Goal: Transaction & Acquisition: Download file/media

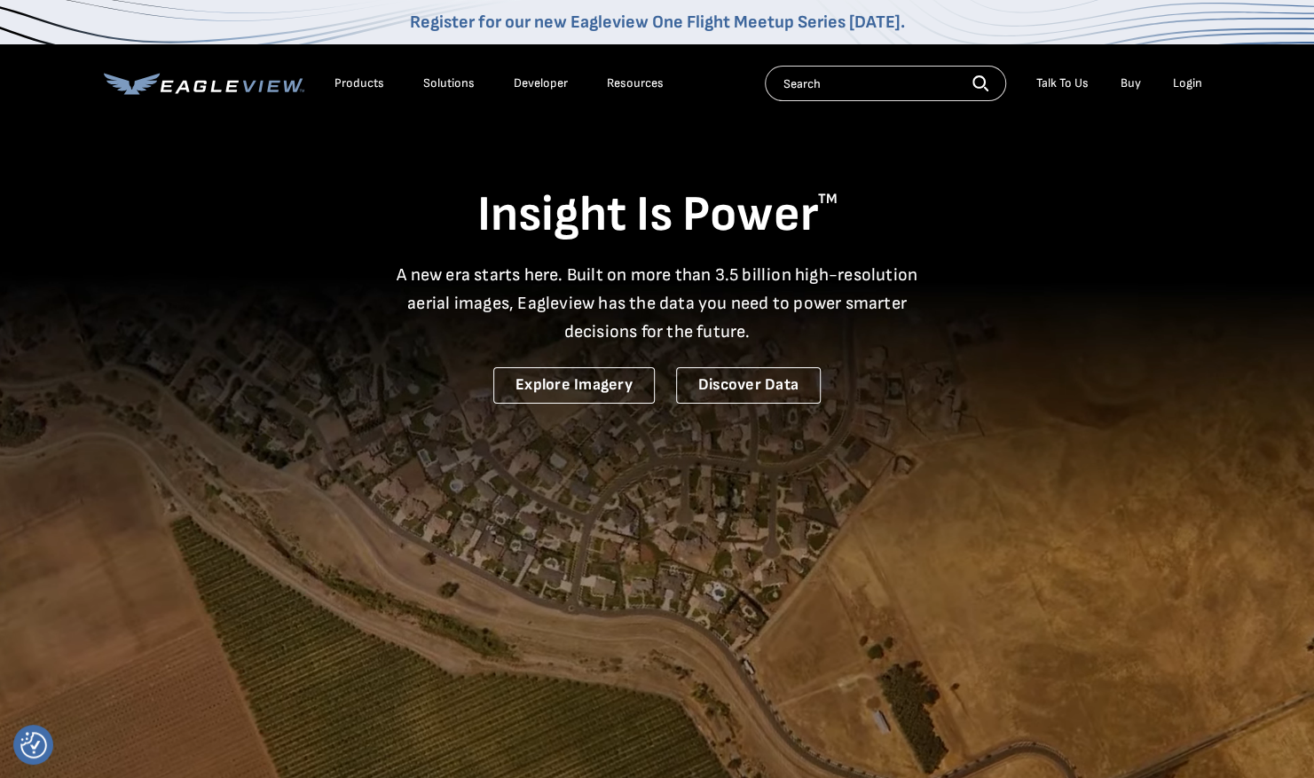
click at [1184, 84] on div "Login" at bounding box center [1187, 83] width 29 height 16
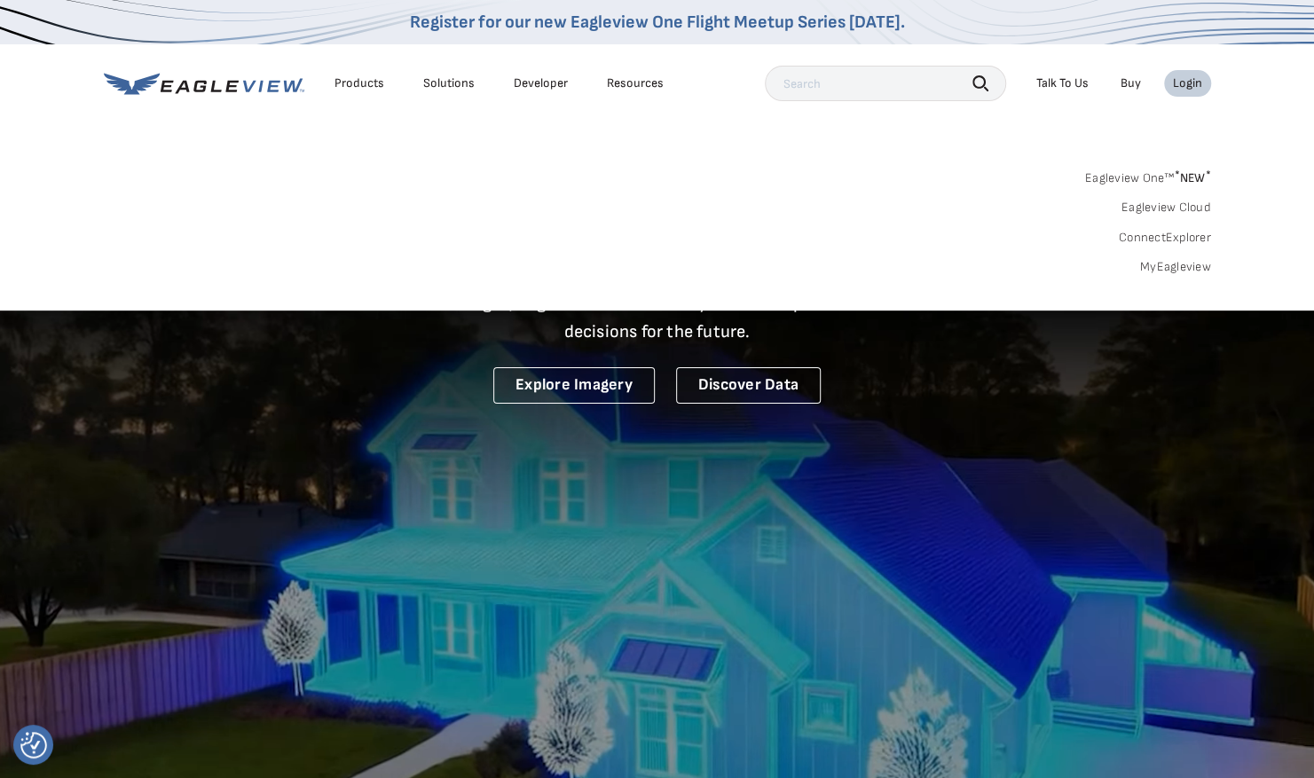
click at [1191, 260] on link "MyEagleview" at bounding box center [1176, 267] width 71 height 16
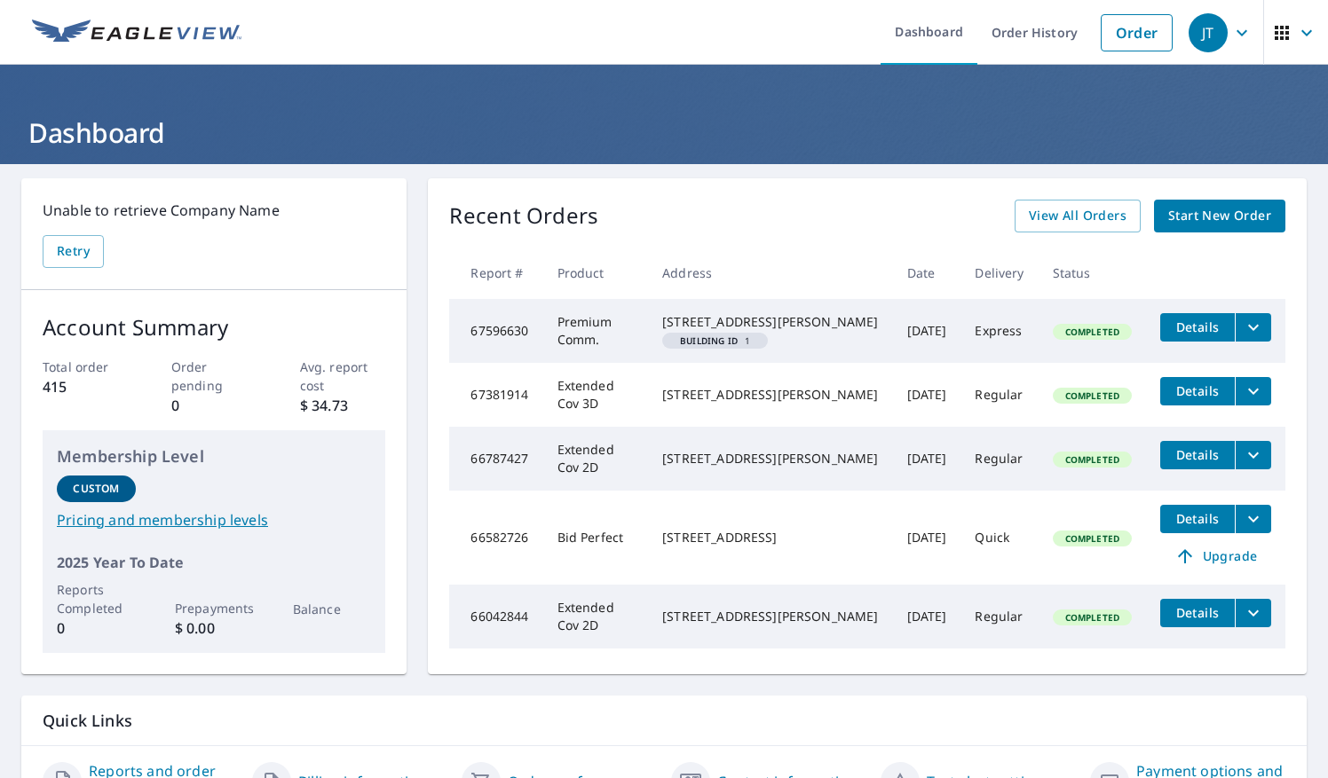
click at [1247, 327] on icon "filesDropdownBtn-67596630" at bounding box center [1253, 327] width 21 height 21
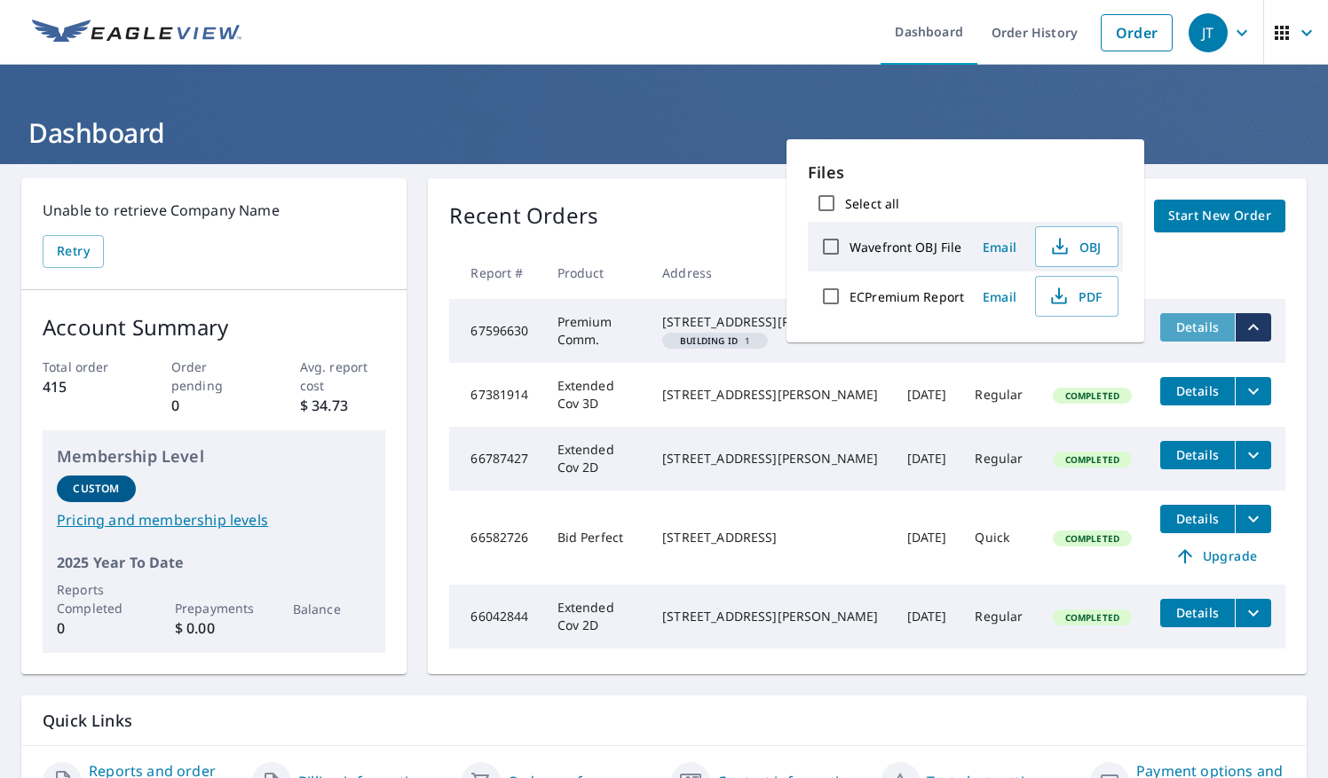
click at [1198, 330] on span "Details" at bounding box center [1197, 327] width 53 height 17
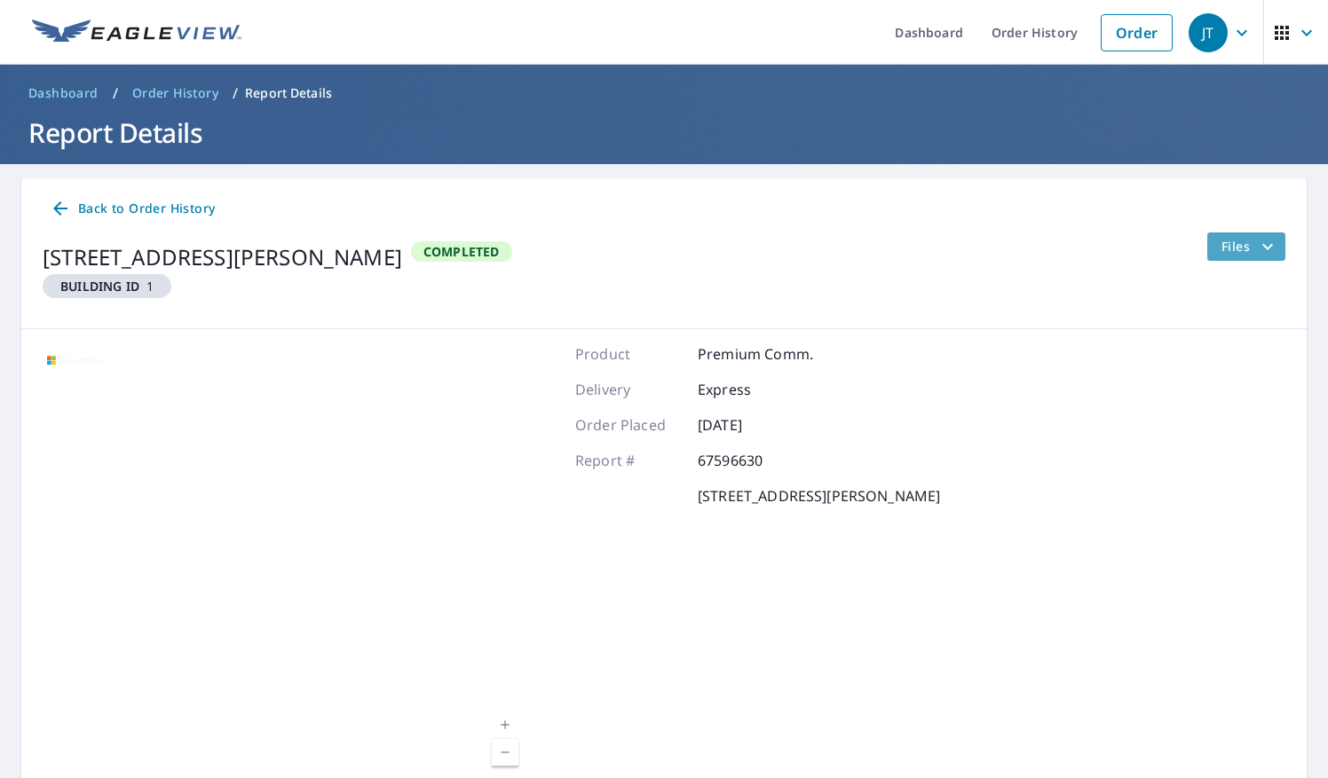
click at [1261, 249] on icon "filesDropdownBtn-67596630" at bounding box center [1267, 246] width 21 height 21
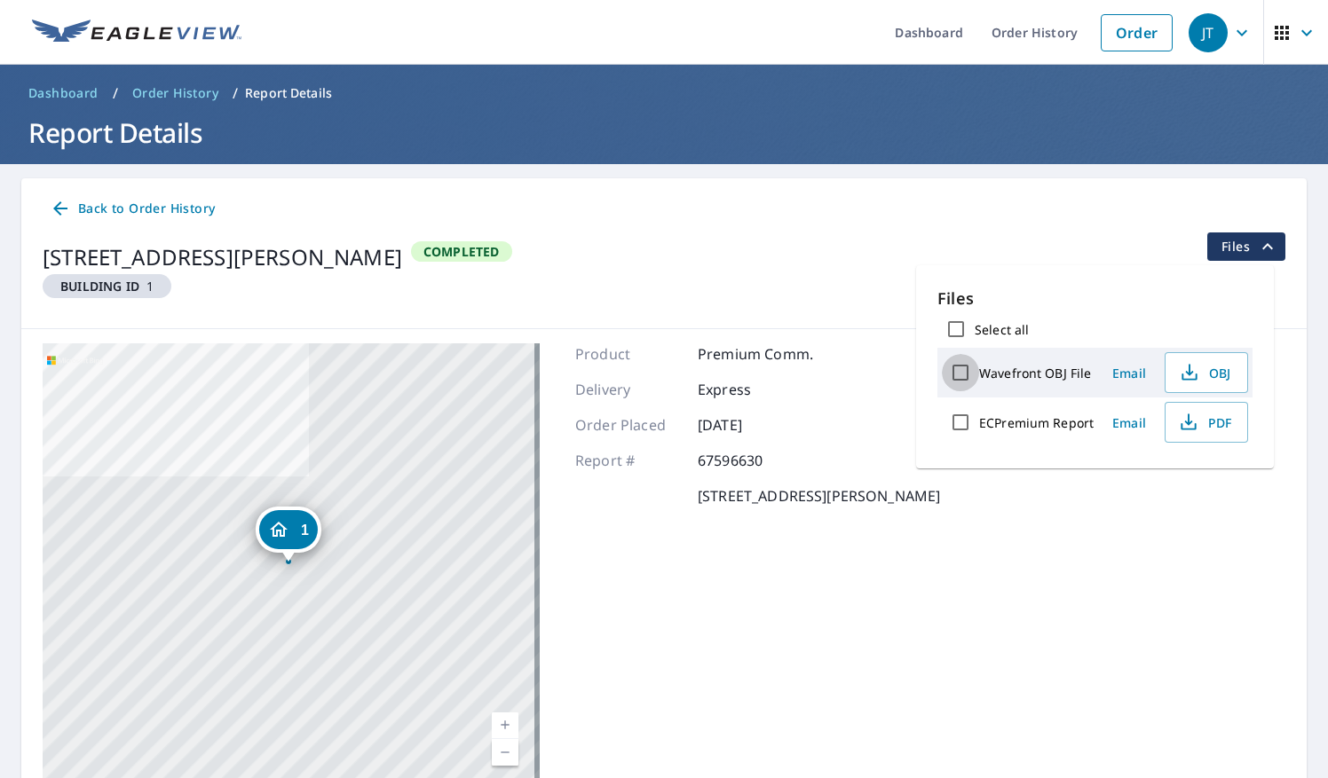
click at [955, 375] on input "Wavefront OBJ File" at bounding box center [960, 372] width 37 height 37
checkbox input "true"
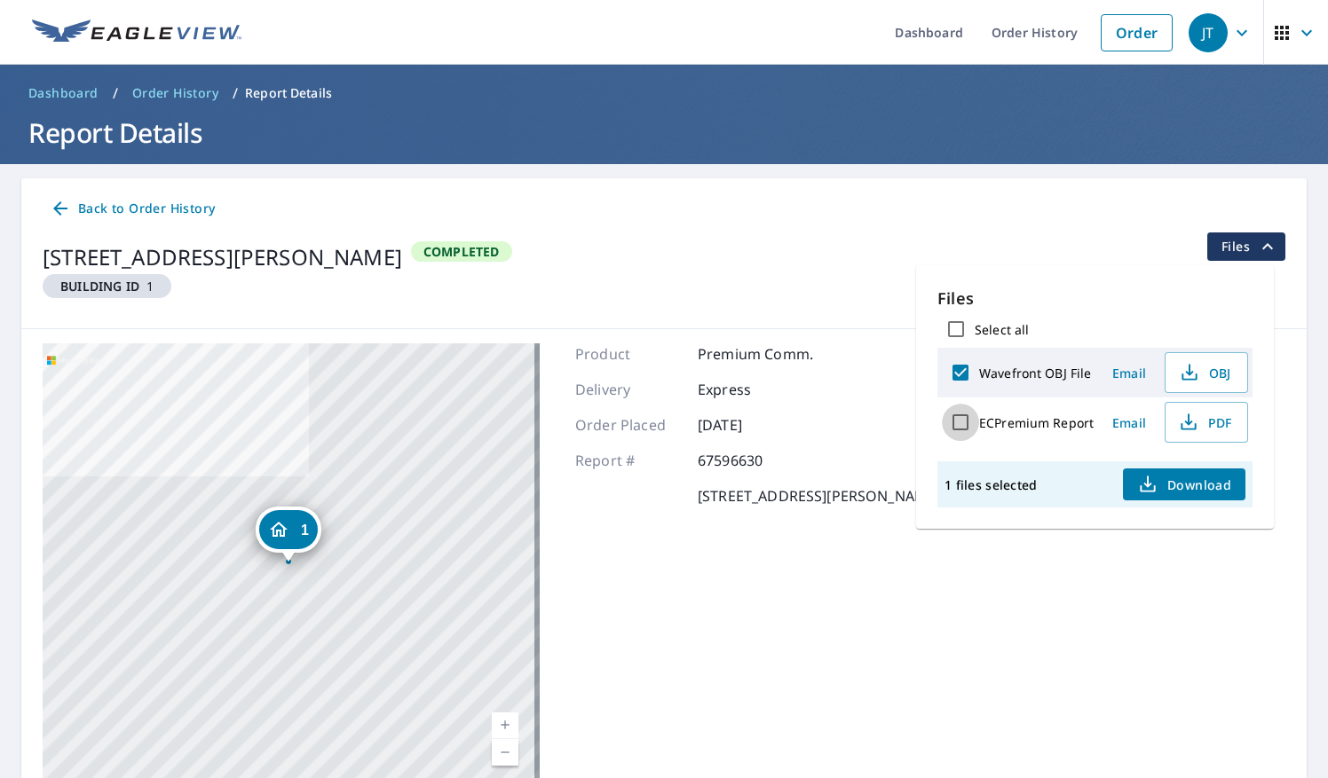
click at [964, 427] on input "ECPremium Report" at bounding box center [960, 422] width 37 height 37
checkbox input "true"
click at [1188, 481] on span "Download" at bounding box center [1184, 484] width 94 height 21
click at [884, 588] on div "Product Premium Comm. Delivery Express Order Placed Sep 25, 2025 Report # 67596…" at bounding box center [757, 565] width 365 height 444
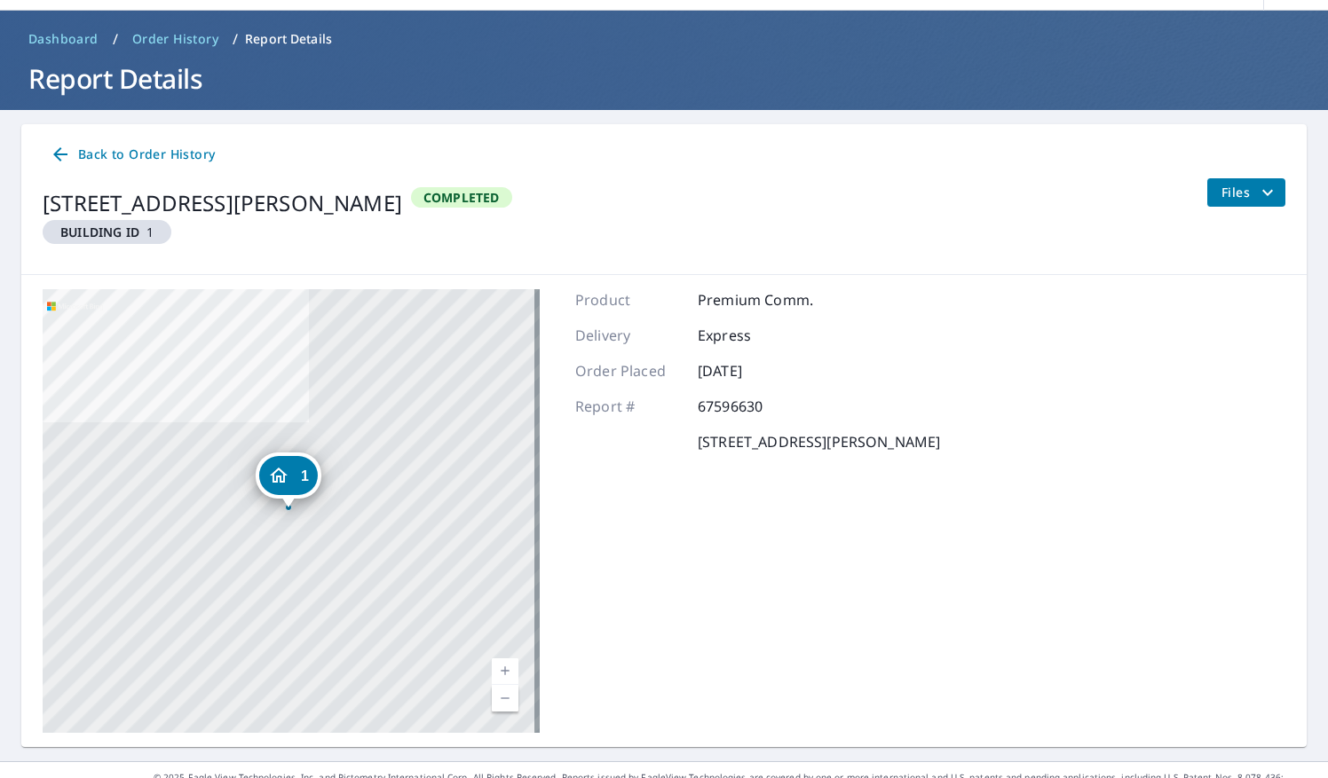
scroll to position [81, 0]
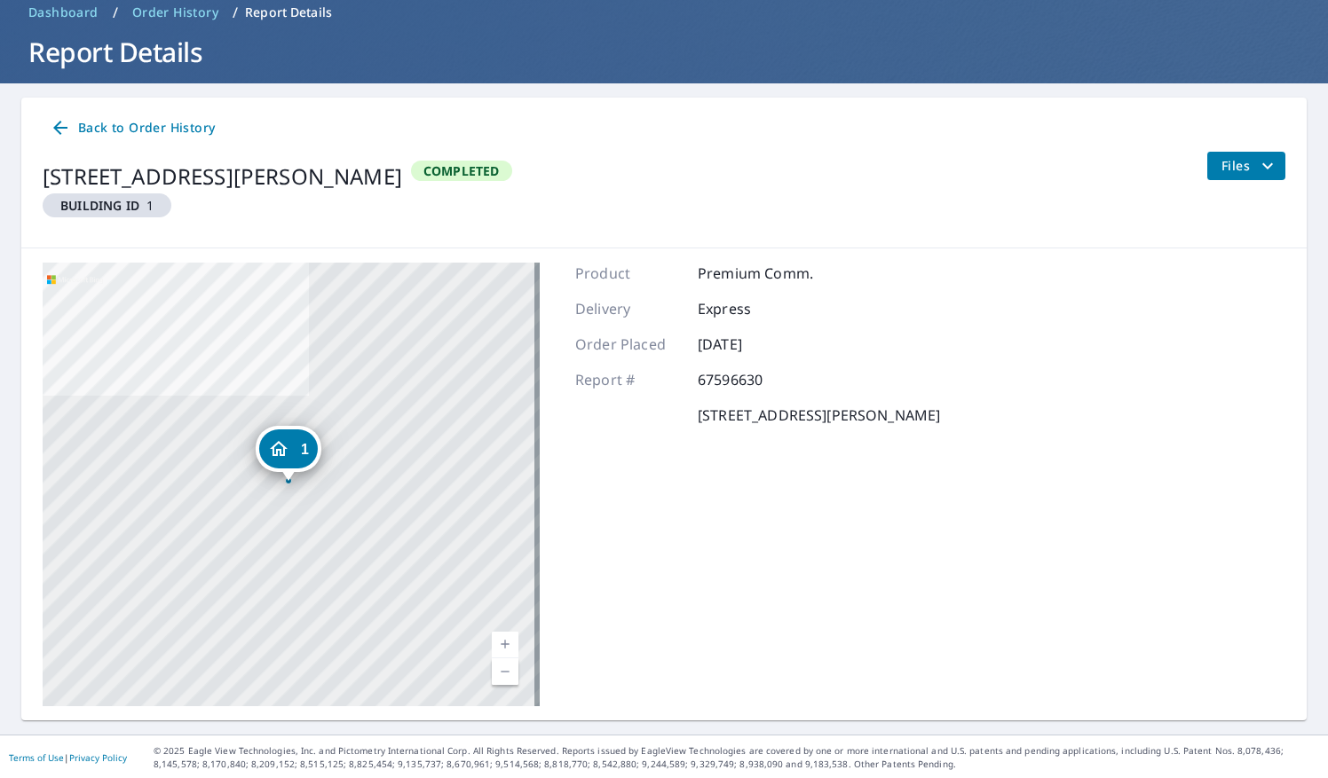
click at [138, 127] on span "Back to Order History" at bounding box center [132, 128] width 165 height 22
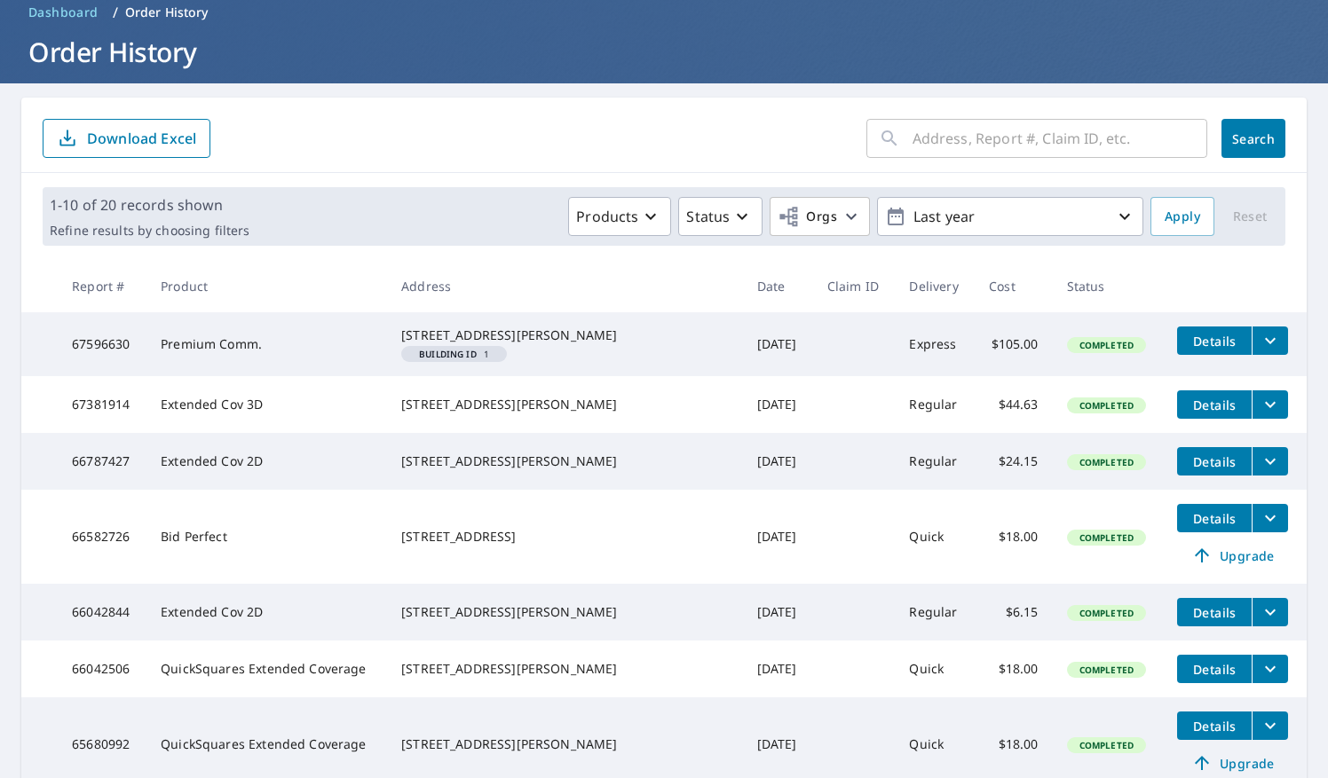
click at [1259, 350] on icon "filesDropdownBtn-67596630" at bounding box center [1269, 340] width 21 height 21
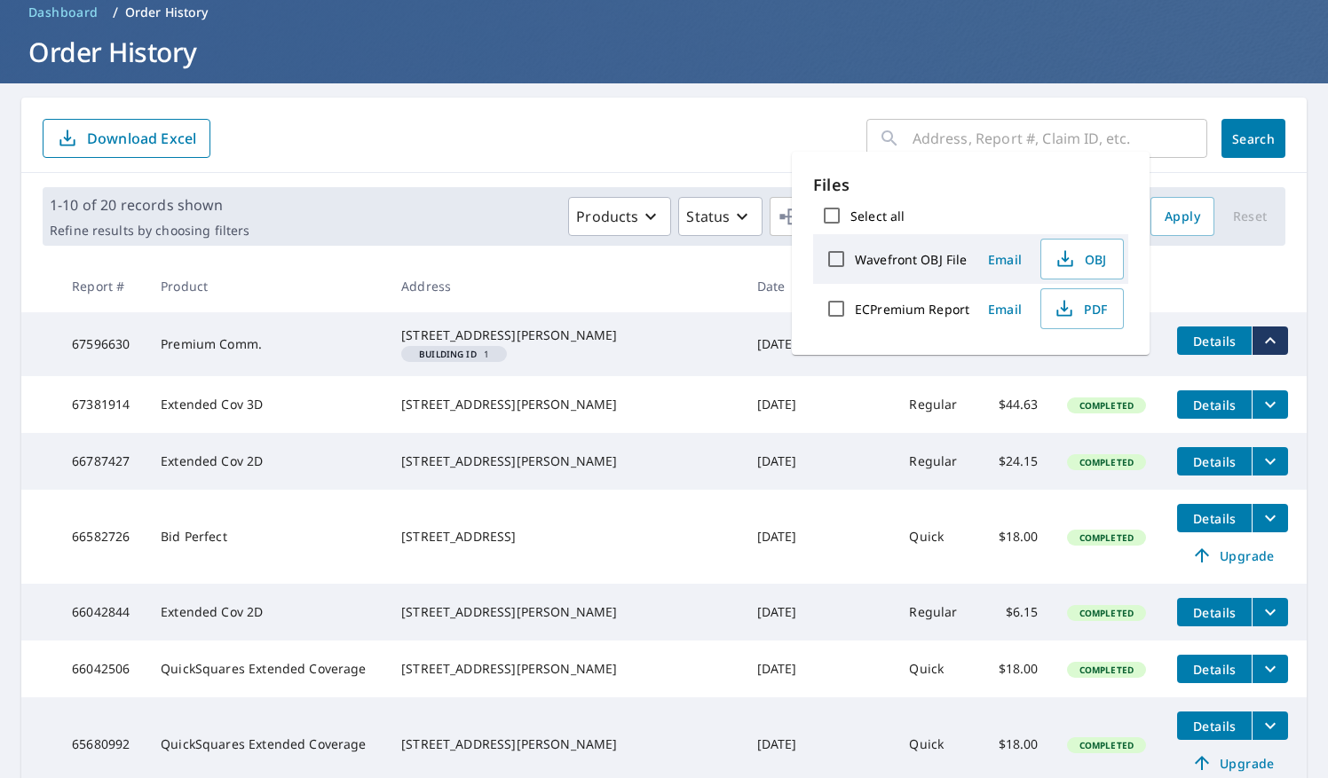
click at [1259, 350] on icon "filesDropdownBtn-67596630" at bounding box center [1269, 340] width 21 height 21
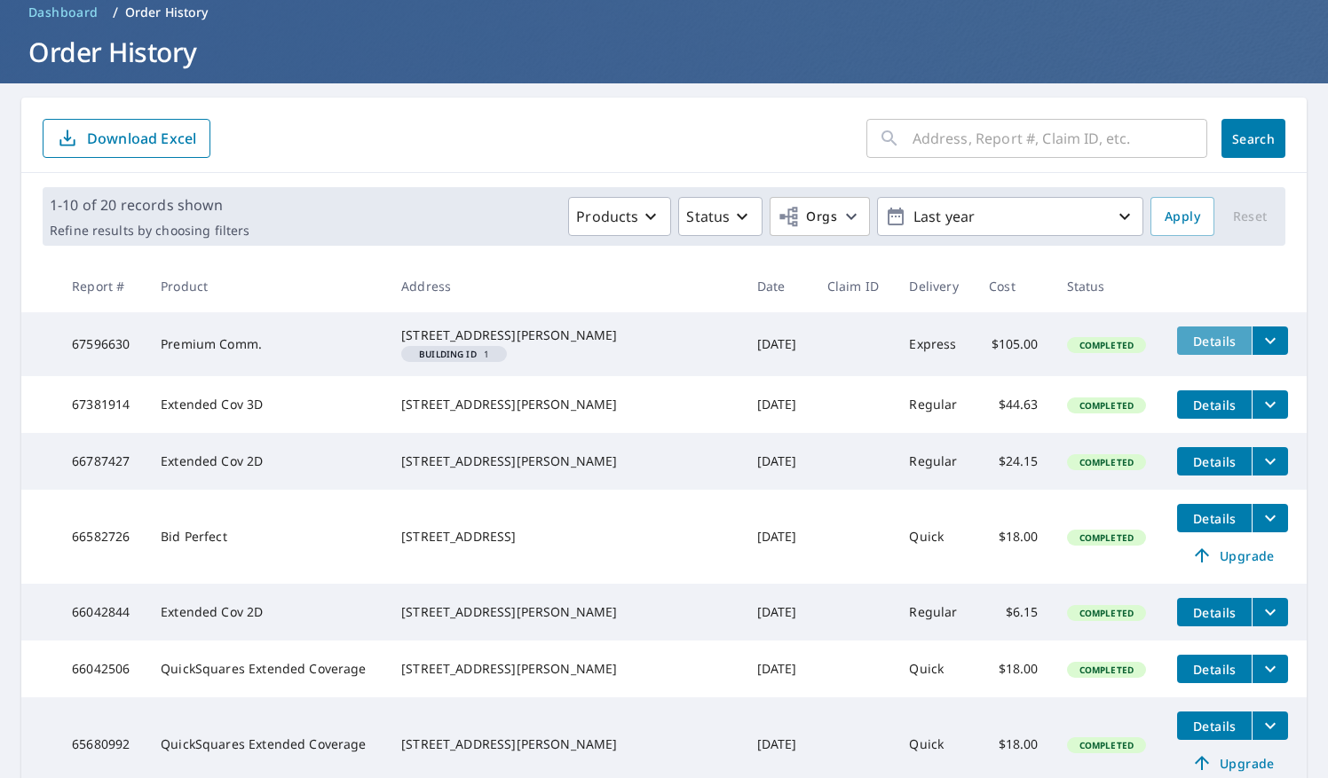
click at [1177, 349] on button "Details" at bounding box center [1214, 341] width 75 height 28
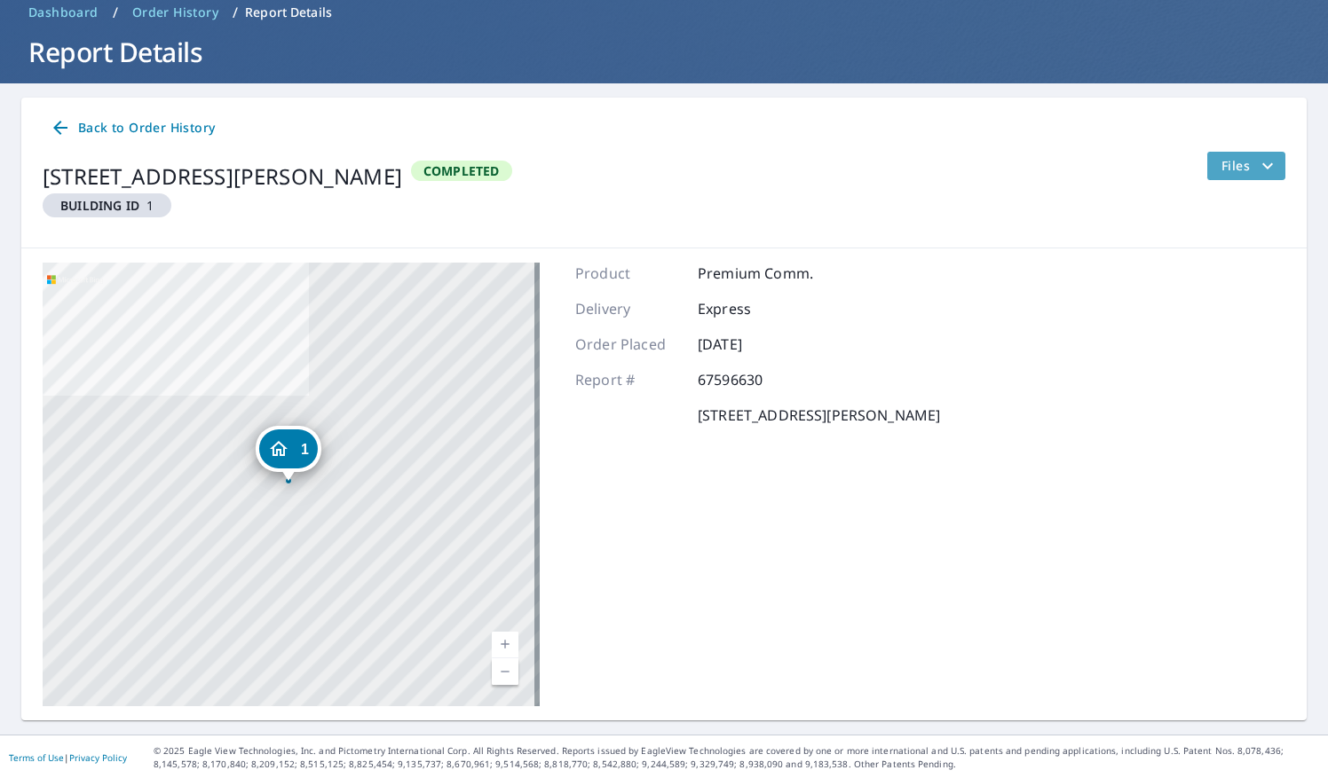
click at [1264, 162] on button "Files" at bounding box center [1245, 166] width 79 height 28
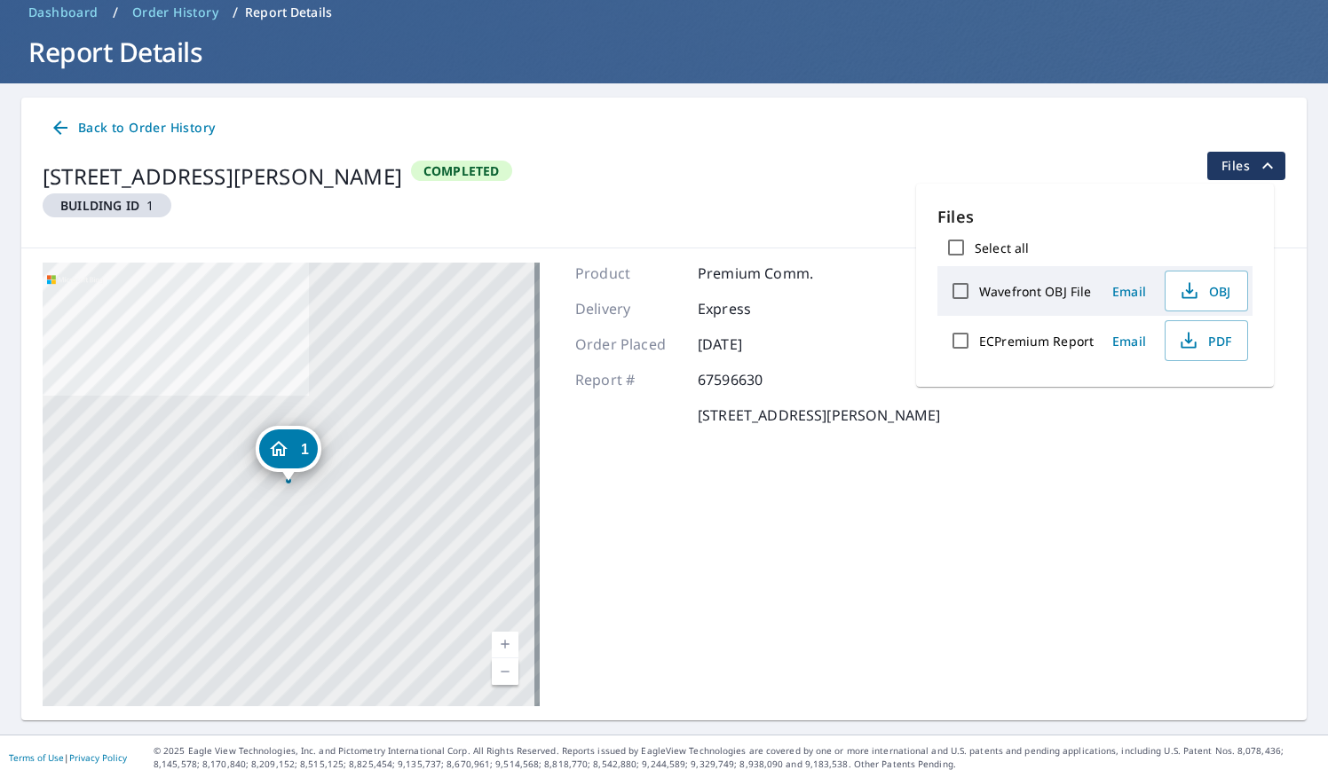
click at [1264, 162] on button "Files" at bounding box center [1245, 166] width 79 height 28
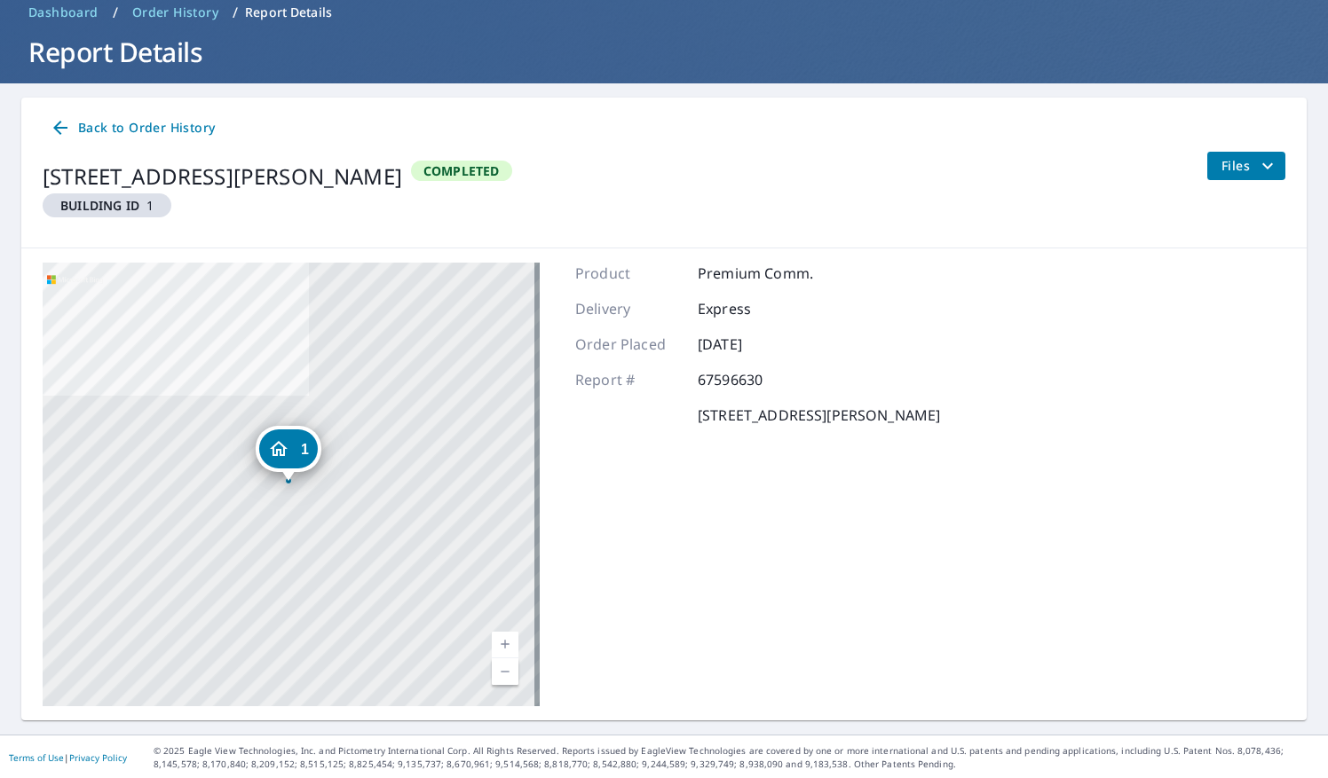
click at [1215, 265] on div "1 218 N 14th Ave Sturgeon Bay, WI 54235 Aerial Road A standard road map Aerial …" at bounding box center [663, 485] width 1285 height 472
click at [92, 12] on span "Dashboard" at bounding box center [63, 13] width 70 height 18
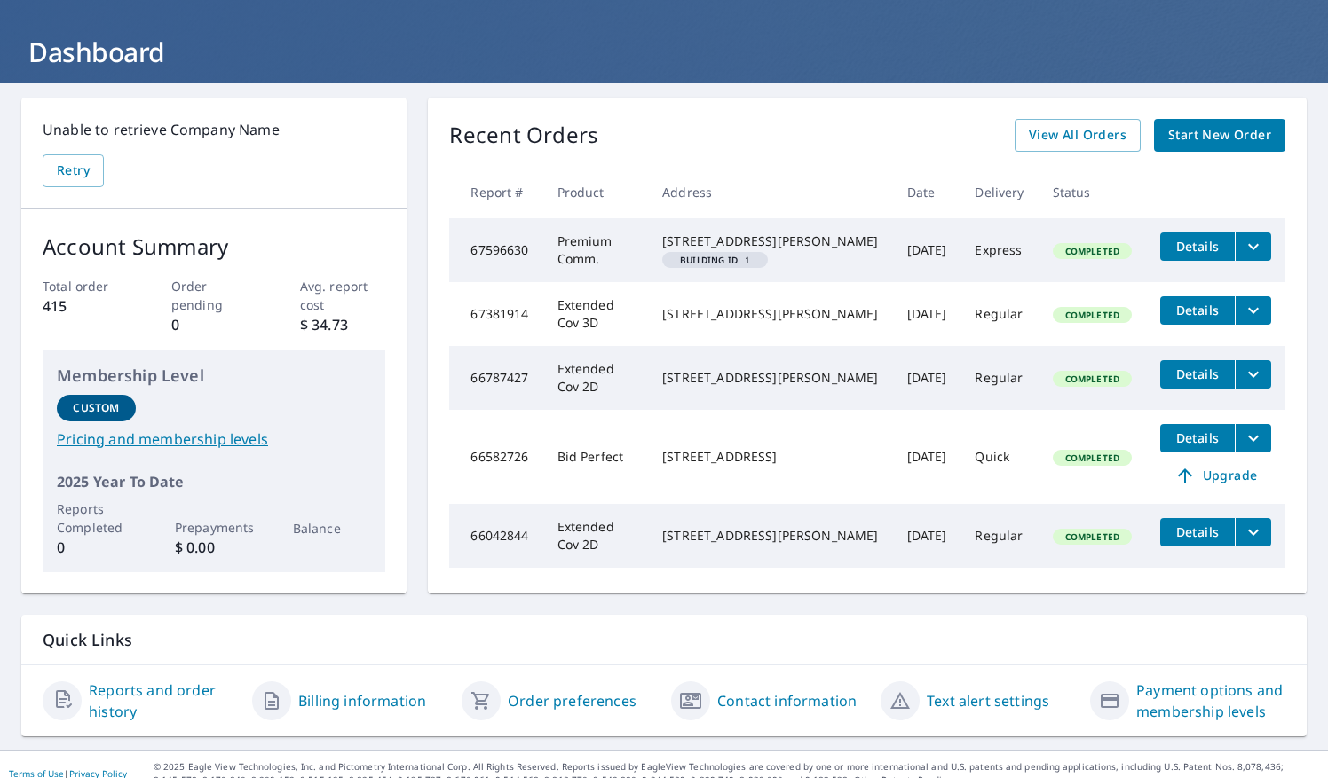
click at [716, 264] on em "Building ID" at bounding box center [709, 260] width 58 height 9
